Goal: Task Accomplishment & Management: Use online tool/utility

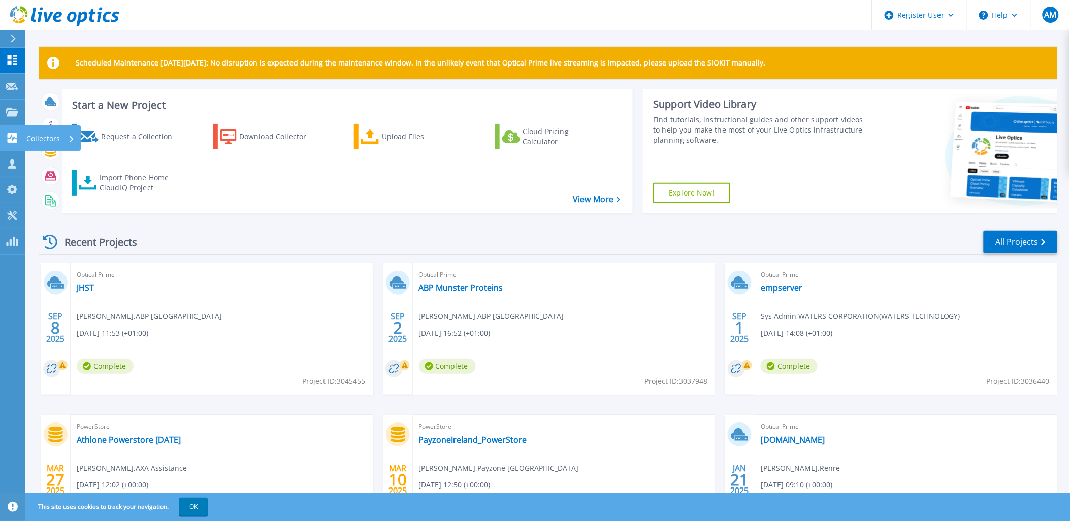
click at [14, 139] on icon at bounding box center [13, 138] width 10 height 10
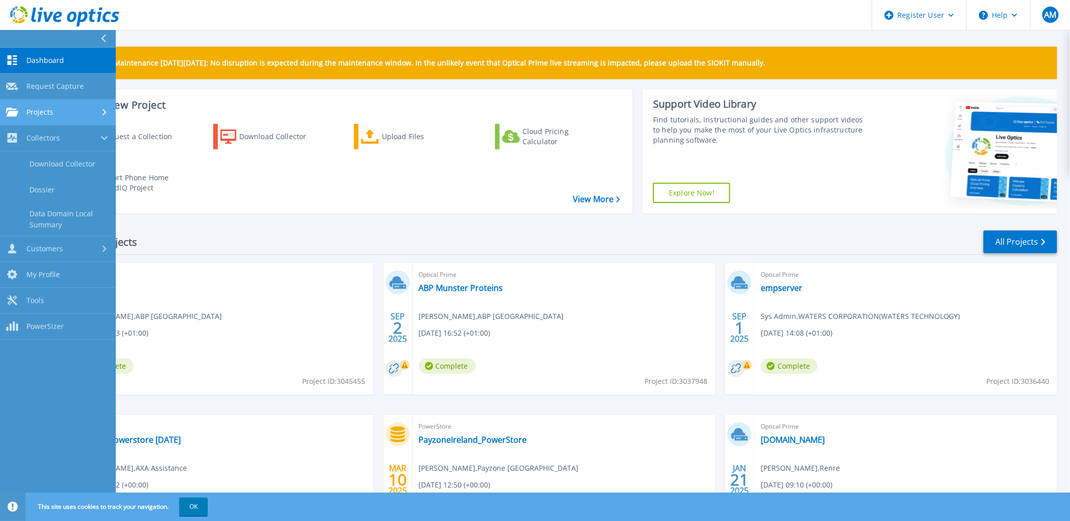
click at [57, 111] on div "Projects" at bounding box center [58, 112] width 104 height 9
click at [74, 135] on link "Search Projects" at bounding box center [58, 138] width 116 height 26
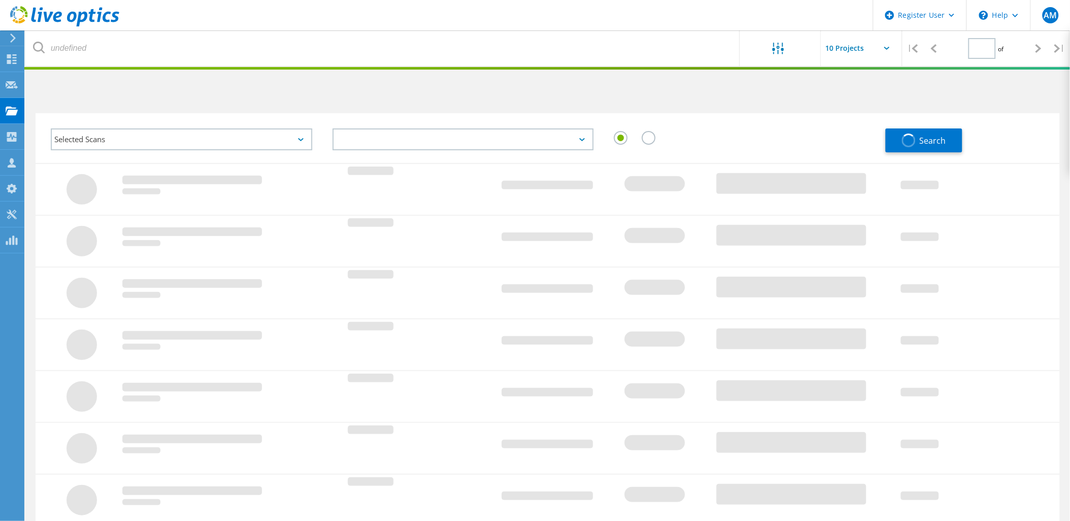
type input "1"
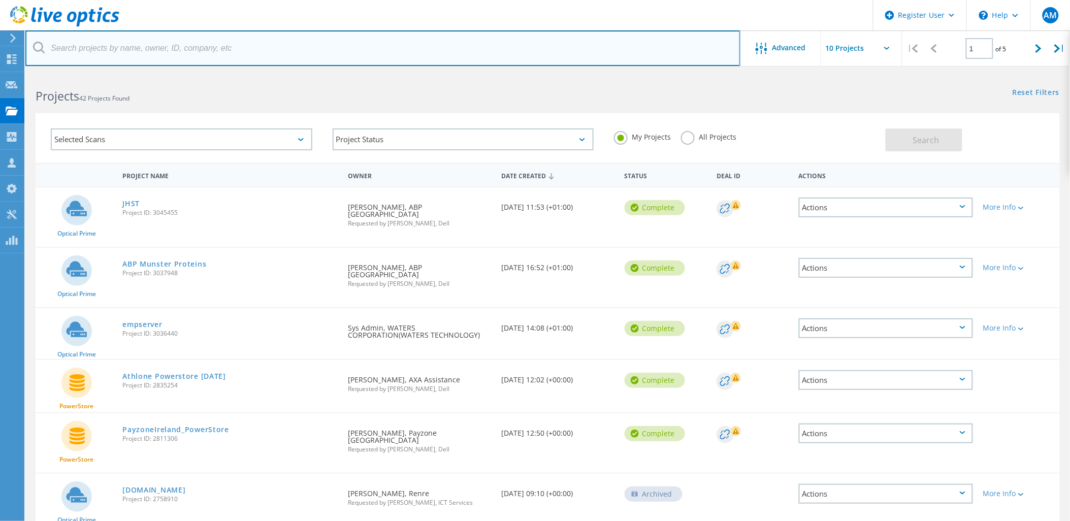
click at [171, 49] on input "text" at bounding box center [382, 48] width 715 height 36
paste input "3400016514942."
drag, startPoint x: -2, startPoint y: 35, endPoint x: -14, endPoint y: 33, distance: 11.8
click at [0, 33] on html "Register User \n Help Explore Helpful Articles Contact Support AM Dell User [PE…" at bounding box center [535, 394] width 1070 height 788
paste input "[PERSON_NAME][EMAIL_ADDRESS][PERSON_NAME][DOMAIN_NAME]"
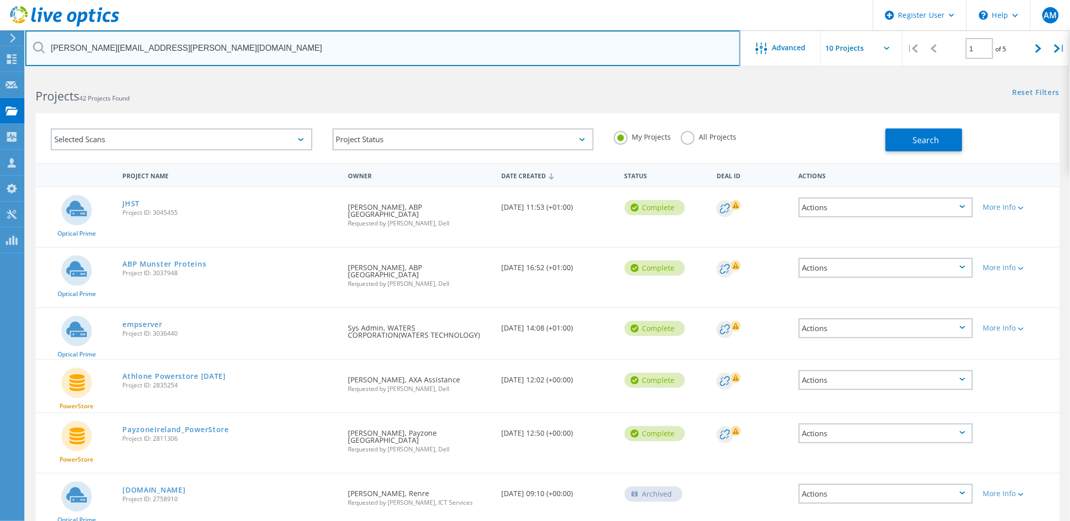
drag, startPoint x: 102, startPoint y: 44, endPoint x: -109, endPoint y: 83, distance: 214.8
click at [0, 83] on html "Register User \n Help Explore Helpful Articles Contact Support AM Dell User [PE…" at bounding box center [535, 394] width 1070 height 788
type input "[DOMAIN_NAME]"
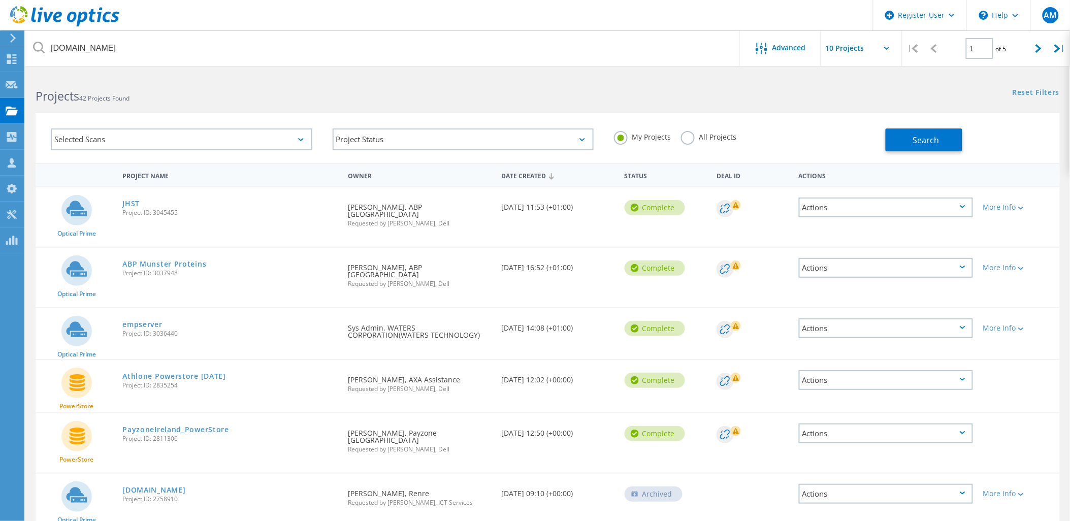
drag, startPoint x: 686, startPoint y: 143, endPoint x: 717, endPoint y: 134, distance: 32.2
click at [686, 140] on label "All Projects" at bounding box center [708, 136] width 55 height 10
click at [0, 0] on input "All Projects" at bounding box center [0, 0] width 0 height 0
click at [894, 139] on button "Search" at bounding box center [924, 139] width 77 height 23
